Goal: Check status

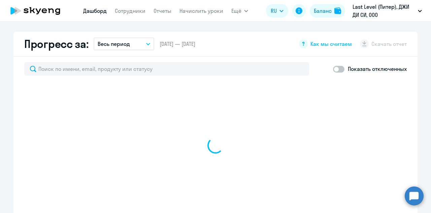
scroll to position [405, 0]
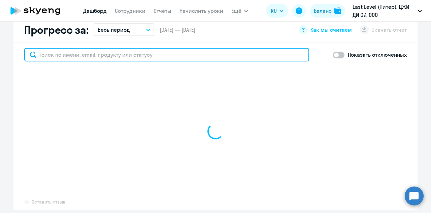
select select "30"
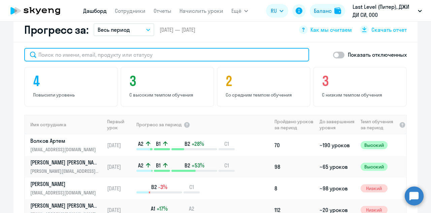
click at [113, 48] on input "text" at bounding box center [166, 54] width 285 height 13
paste input "[PERSON_NAME][EMAIL_ADDRESS][DOMAIN_NAME]"
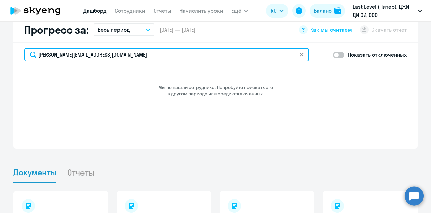
click at [119, 48] on input "[PERSON_NAME][EMAIL_ADDRESS][DOMAIN_NAME]" at bounding box center [166, 54] width 285 height 13
type input "д"
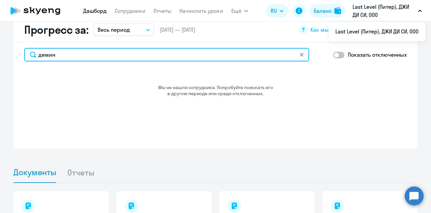
type input "демин"
